Goal: Navigation & Orientation: Find specific page/section

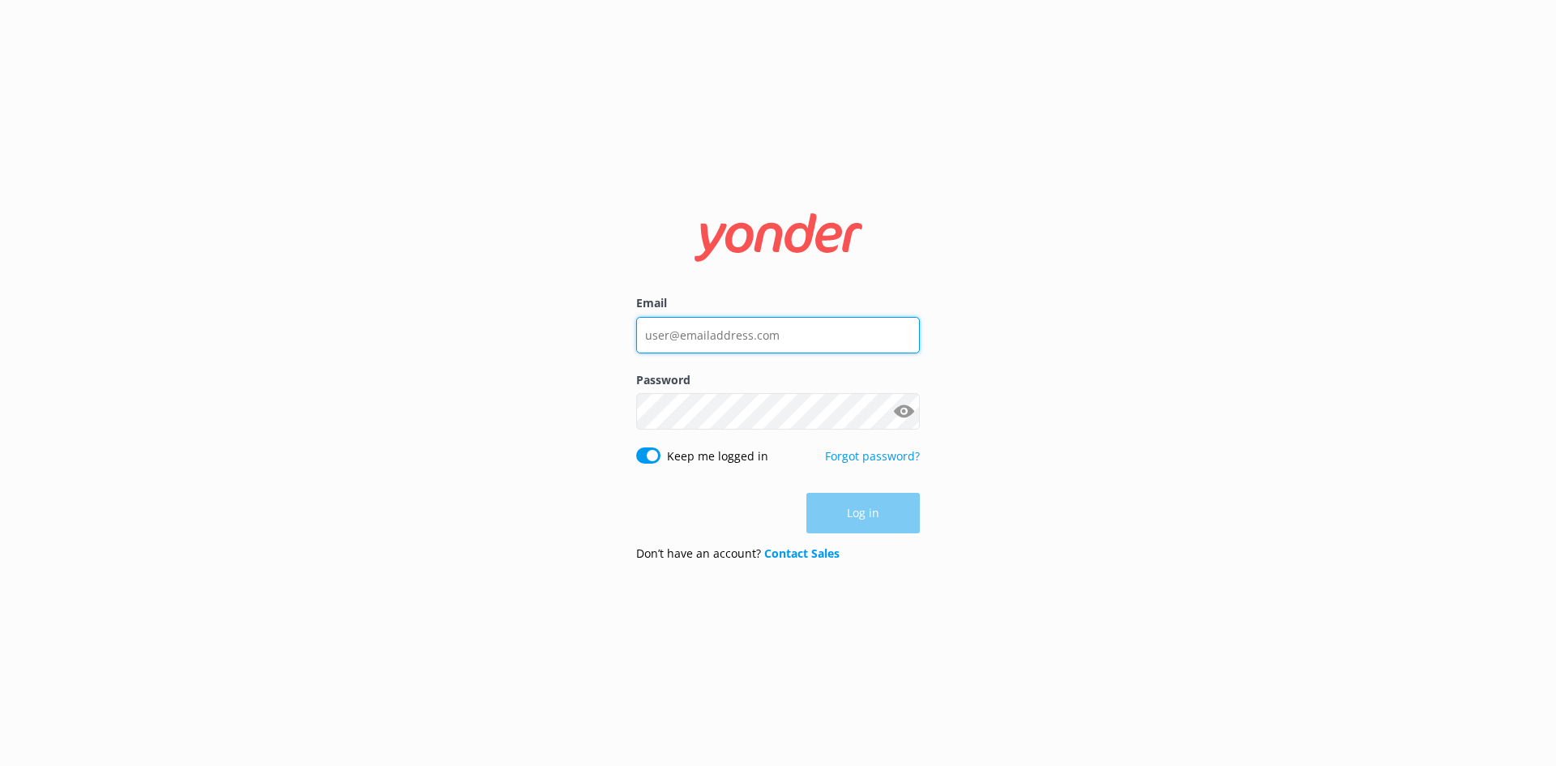
type input "[EMAIL_ADDRESS][DOMAIN_NAME]"
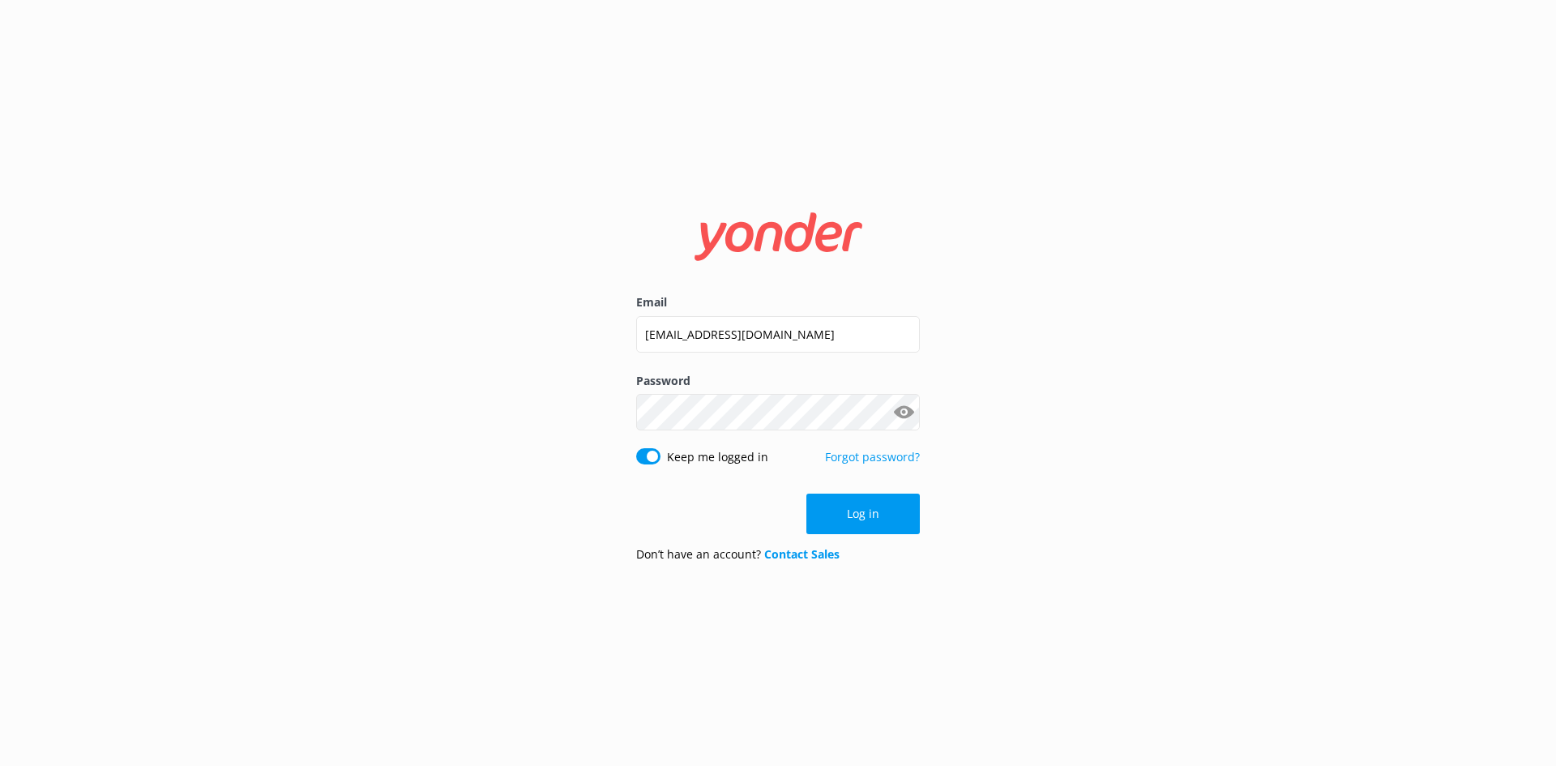
click at [858, 508] on div "Log in" at bounding box center [778, 513] width 284 height 41
click at [858, 508] on button "Log in" at bounding box center [862, 513] width 113 height 41
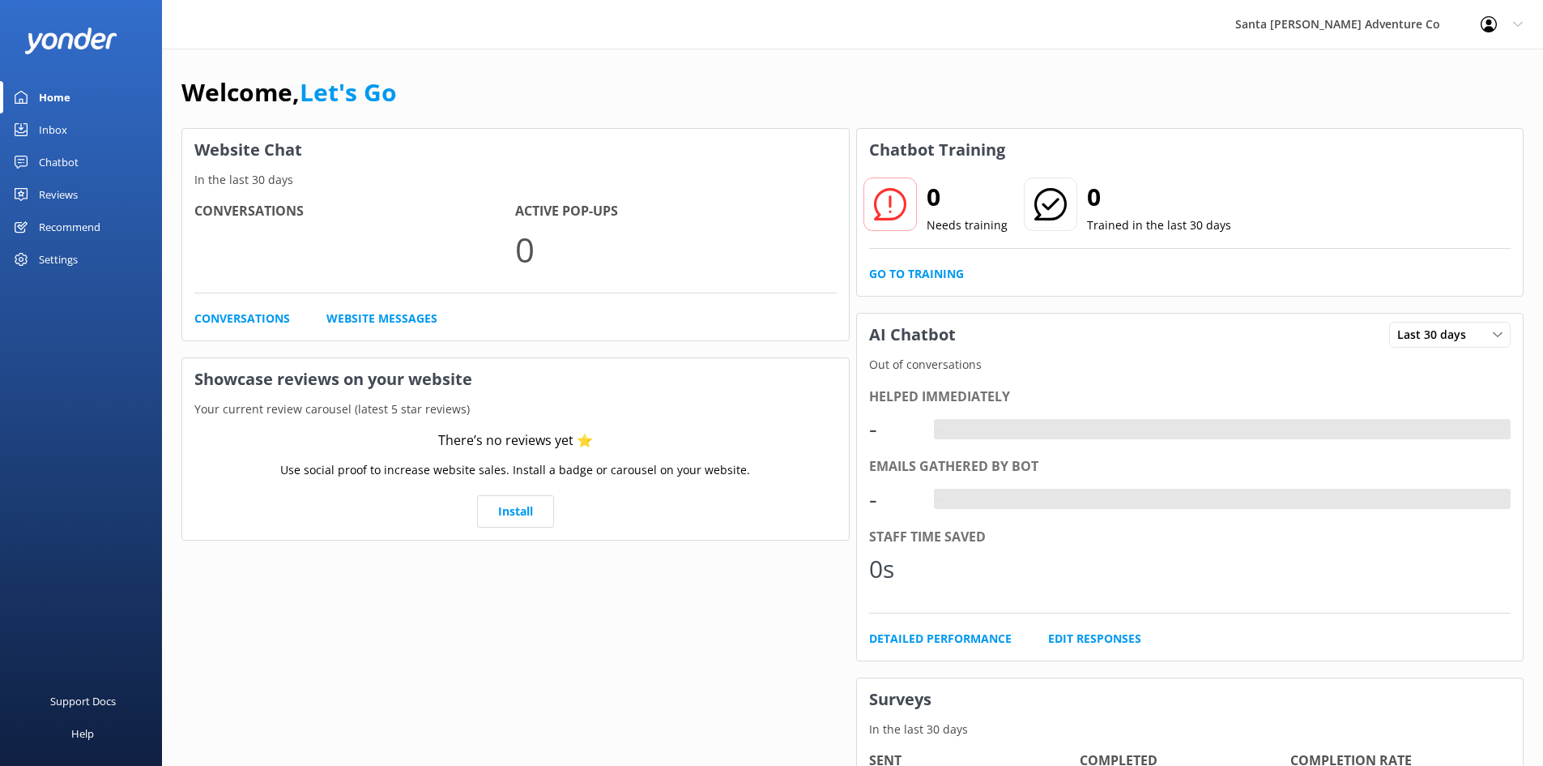
click at [37, 131] on link "Inbox" at bounding box center [81, 129] width 162 height 32
